Goal: Navigation & Orientation: Go to known website

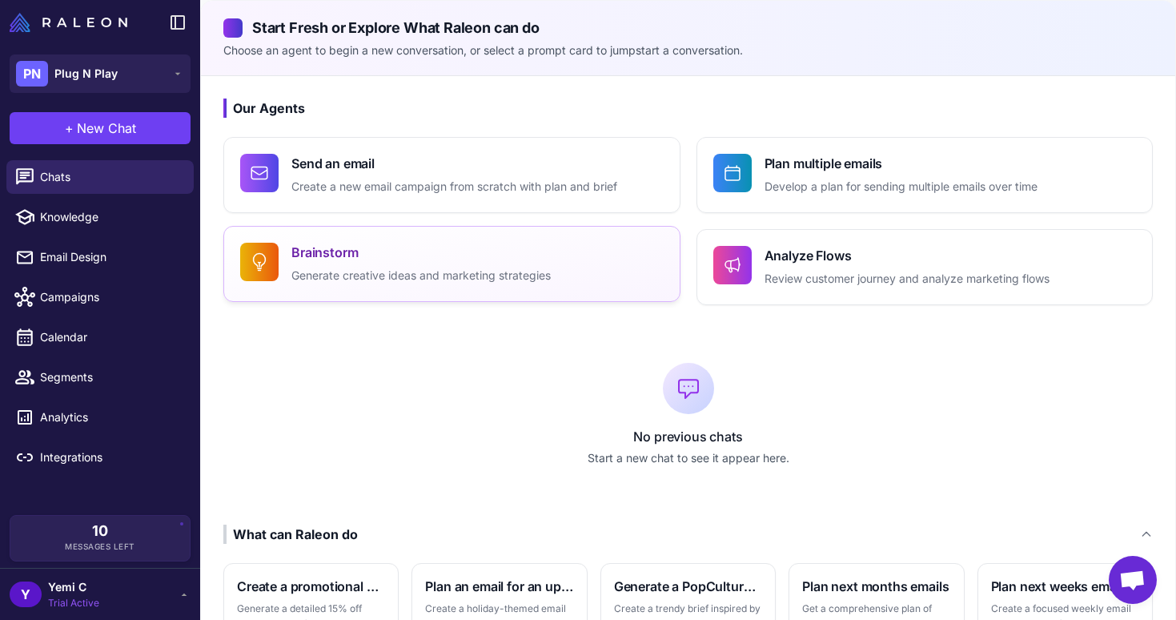
scroll to position [124, 0]
